Goal: Task Accomplishment & Management: Manage account settings

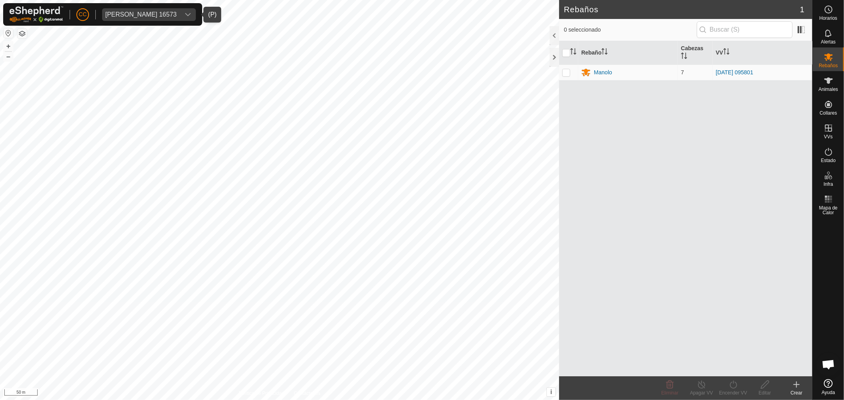
click at [125, 13] on div "[PERSON_NAME] 16573" at bounding box center [141, 14] width 72 height 6
type input "cobert"
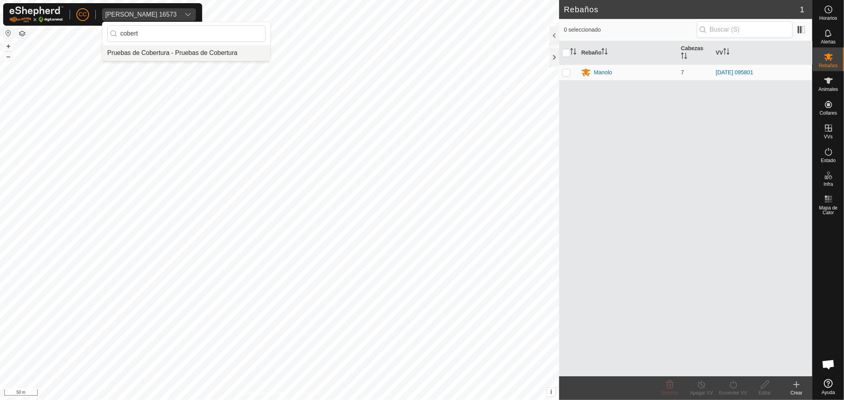
click at [192, 46] on li "Pruebas de Cobertura - Pruebas de Cobertura" at bounding box center [186, 53] width 168 height 16
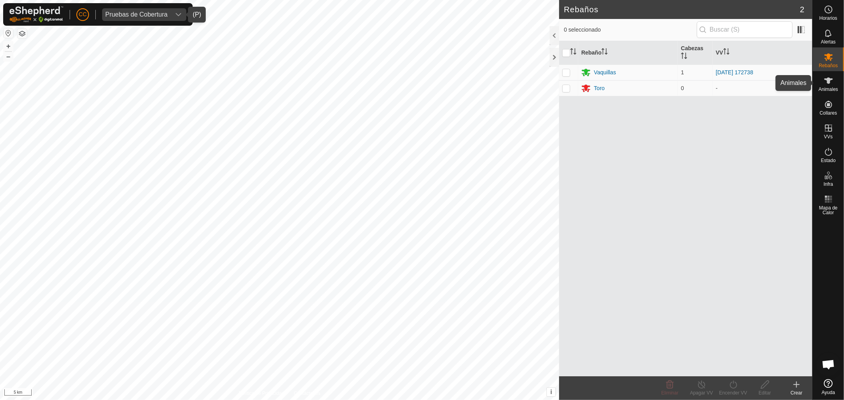
click at [837, 84] on div "Animales" at bounding box center [827, 83] width 31 height 24
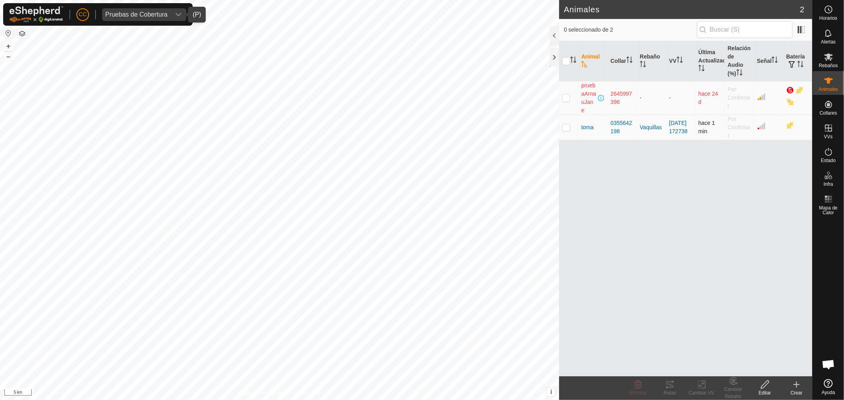
click at [564, 133] on td at bounding box center [568, 127] width 19 height 25
checkbox input "true"
click at [565, 97] on p-checkbox at bounding box center [566, 98] width 8 height 6
checkbox input "true"
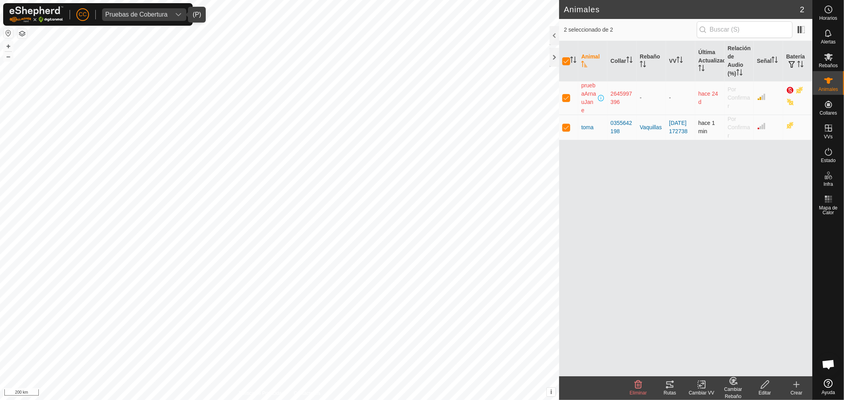
click at [571, 127] on td at bounding box center [568, 127] width 19 height 25
checkbox input "false"
